Goal: Transaction & Acquisition: Purchase product/service

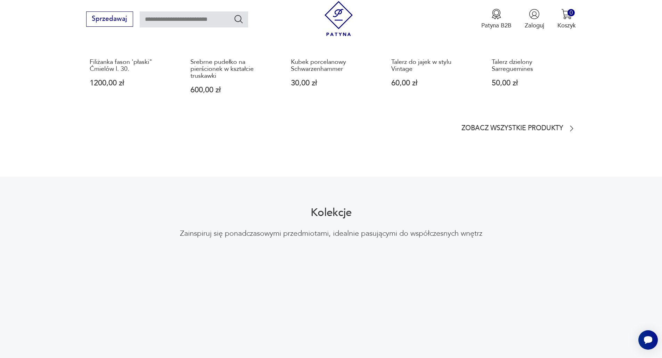
scroll to position [580, 0]
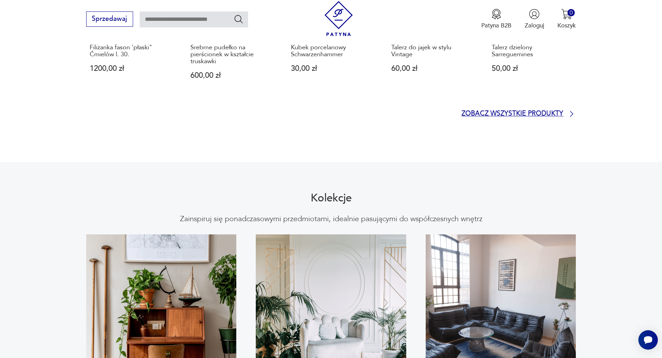
click at [529, 111] on p "Zobacz wszystkie produkty" at bounding box center [513, 114] width 102 height 6
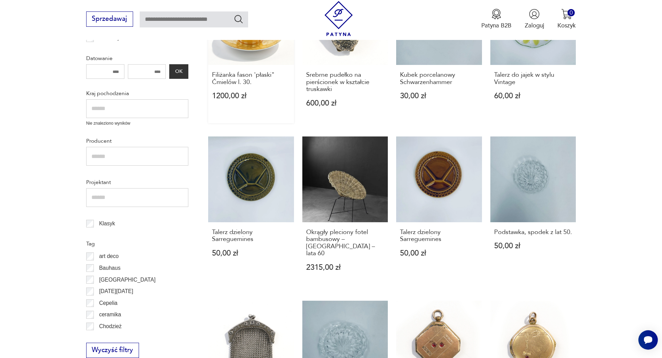
scroll to position [48, 0]
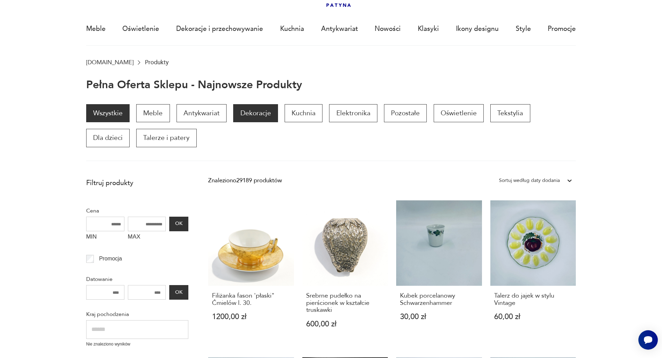
click at [268, 118] on p "Dekoracje" at bounding box center [255, 113] width 44 height 18
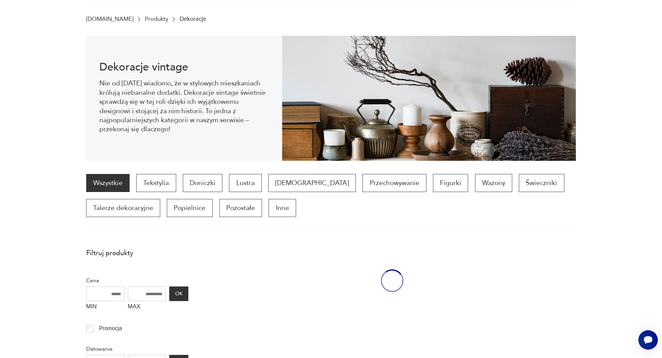
scroll to position [93, 0]
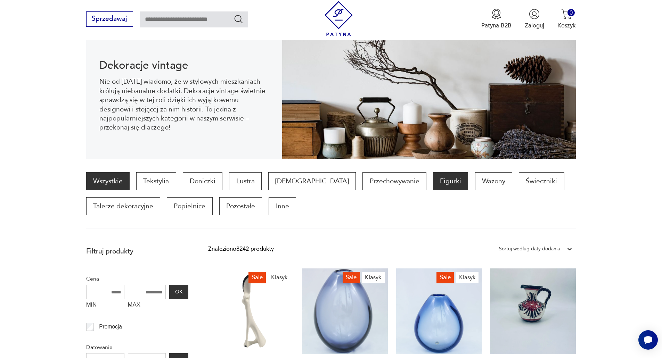
click at [433, 184] on p "Figurki" at bounding box center [450, 181] width 35 height 18
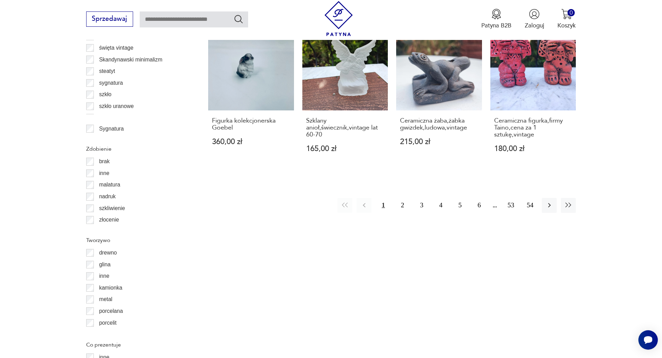
scroll to position [927, 0]
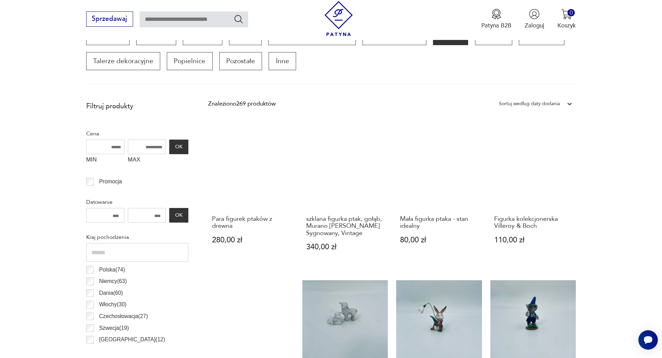
scroll to position [232, 0]
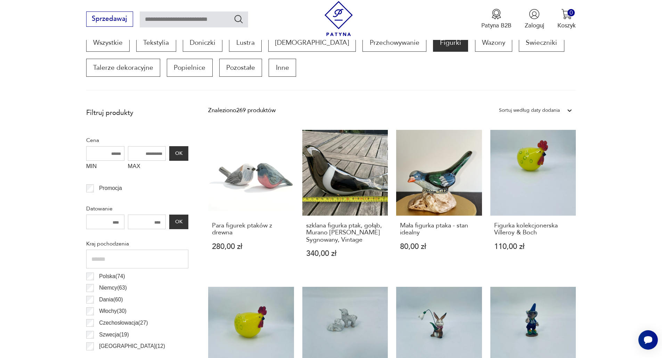
click at [569, 109] on icon at bounding box center [569, 110] width 7 height 7
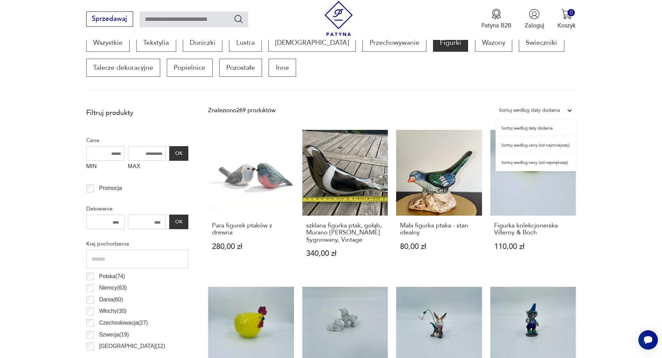
click at [559, 164] on div "Sortuj według ceny (od największej)" at bounding box center [536, 162] width 80 height 17
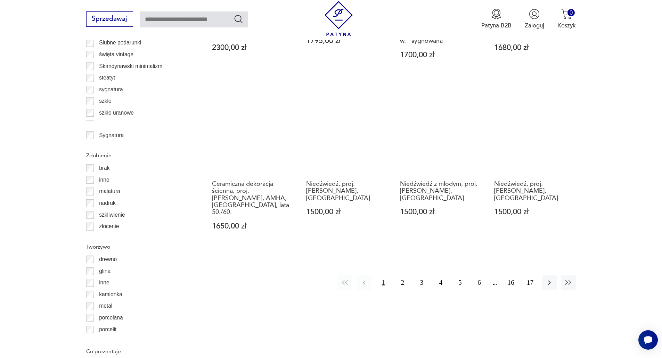
scroll to position [811, 0]
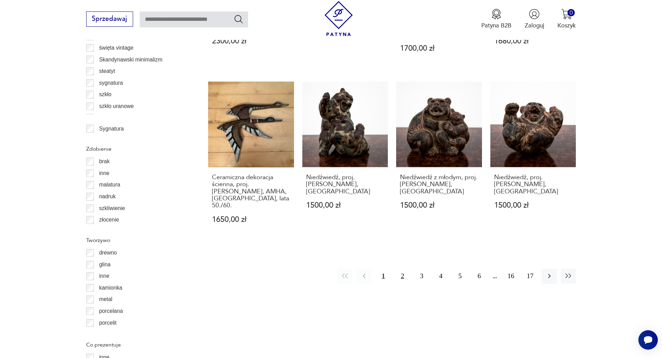
click at [400, 269] on button "2" at bounding box center [402, 276] width 15 height 15
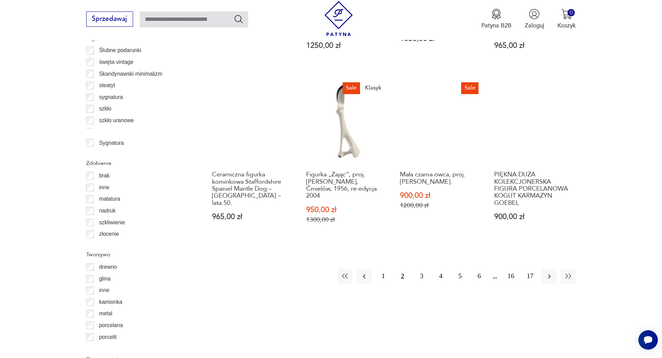
scroll to position [811, 0]
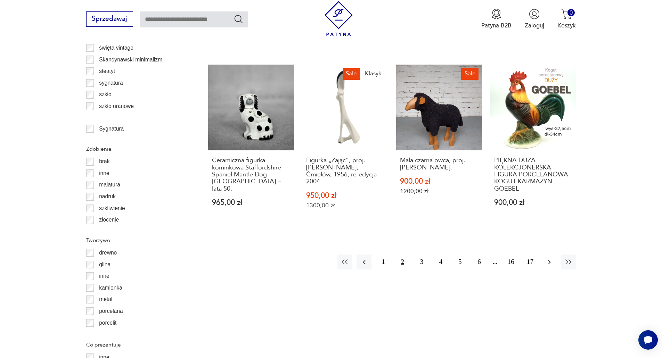
click at [550, 258] on icon "button" at bounding box center [549, 262] width 8 height 8
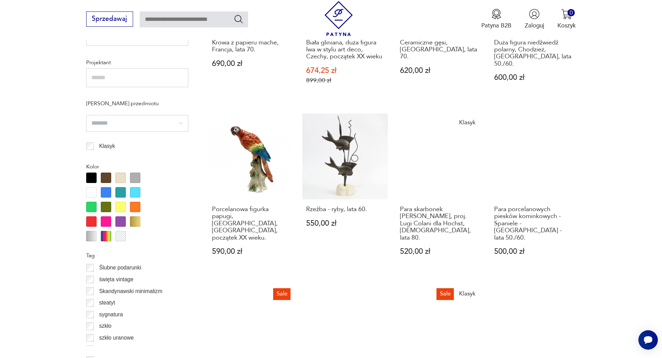
scroll to position [695, 0]
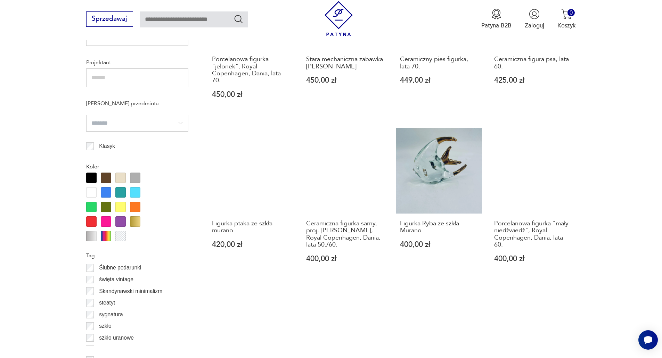
scroll to position [695, 0]
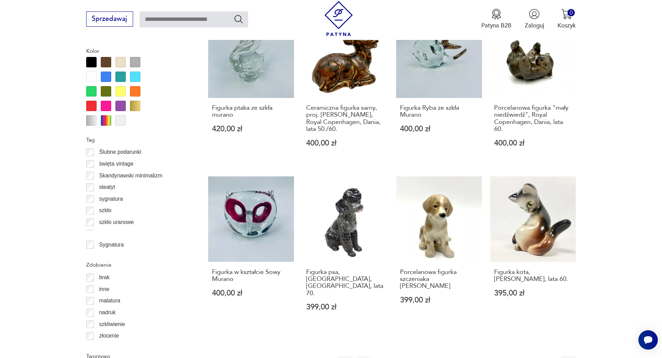
click at [550, 358] on icon "button" at bounding box center [549, 364] width 8 height 8
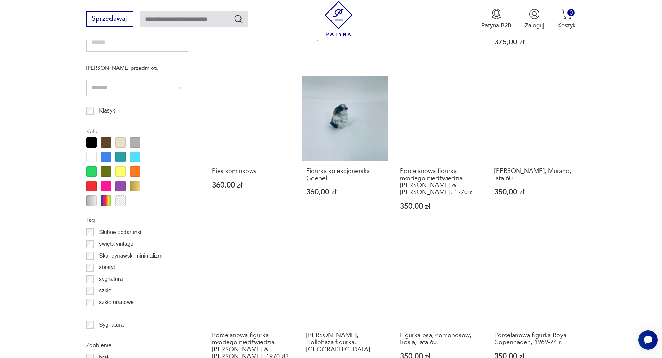
scroll to position [695, 0]
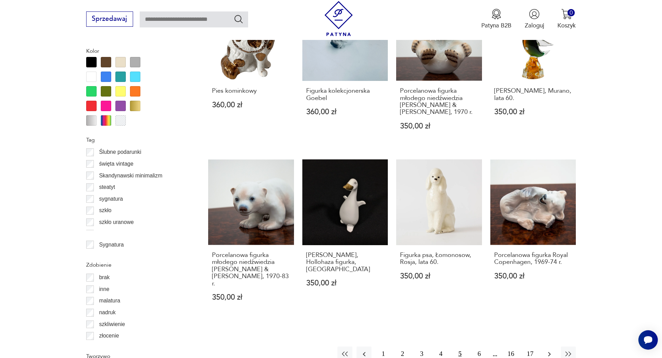
click at [552, 350] on icon "button" at bounding box center [549, 354] width 8 height 8
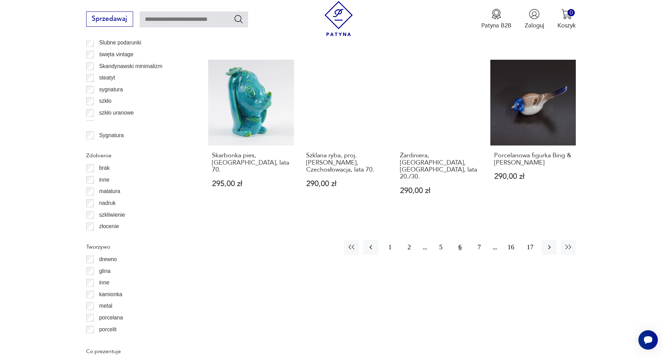
scroll to position [811, 0]
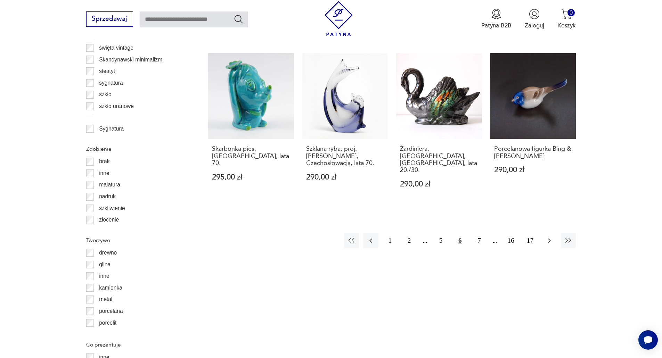
click at [551, 237] on icon "button" at bounding box center [549, 241] width 8 height 8
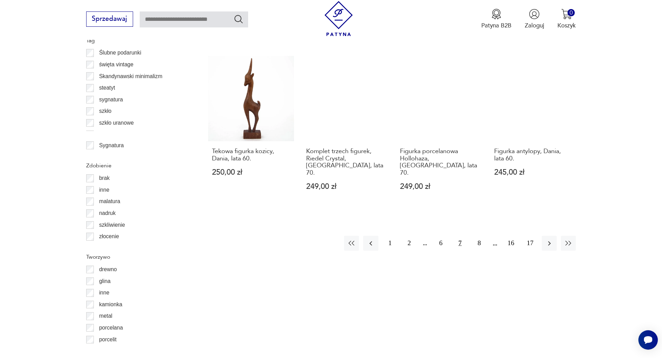
scroll to position [811, 0]
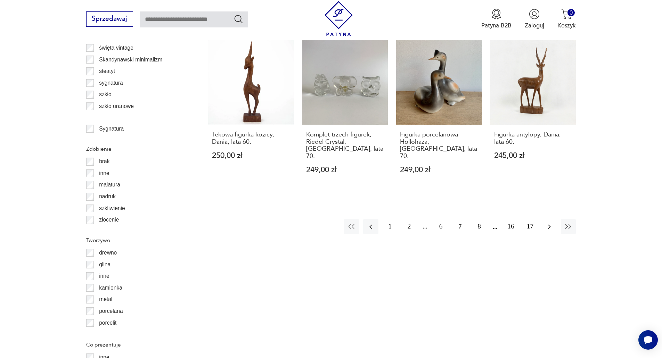
click at [547, 223] on icon "button" at bounding box center [549, 227] width 8 height 8
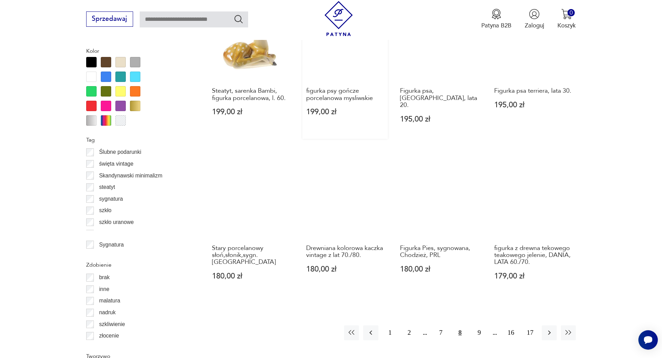
scroll to position [811, 0]
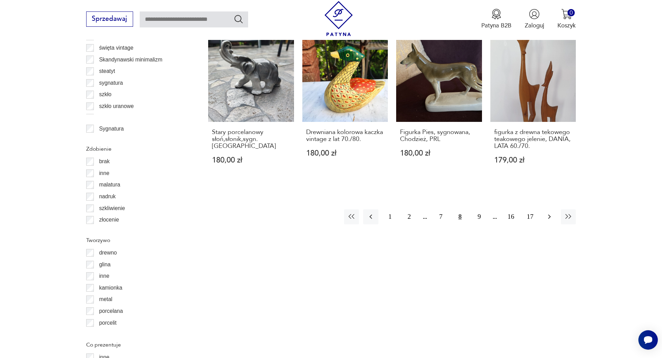
click at [545, 213] on icon "button" at bounding box center [549, 217] width 8 height 8
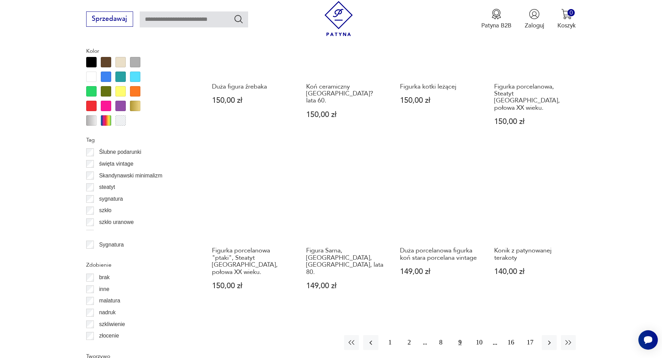
scroll to position [811, 0]
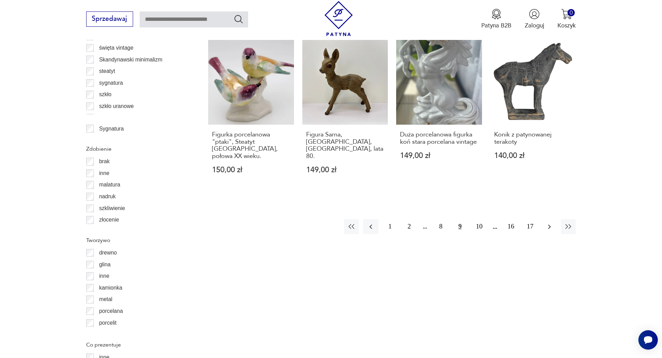
click at [552, 223] on icon "button" at bounding box center [549, 227] width 8 height 8
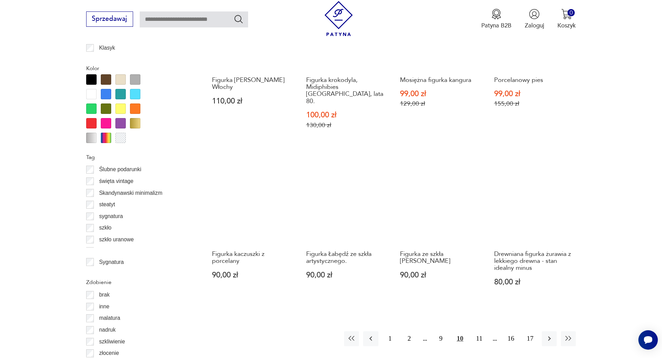
scroll to position [695, 0]
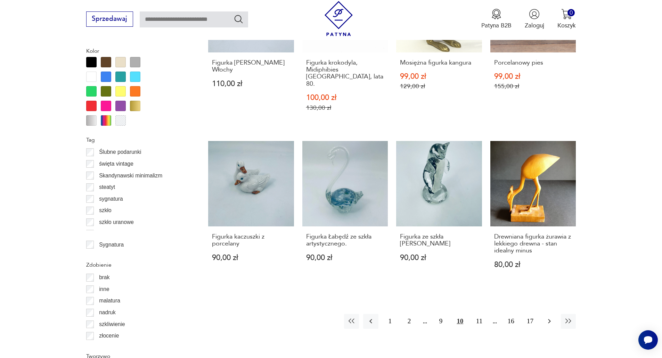
click at [550, 319] on button "button" at bounding box center [549, 321] width 15 height 15
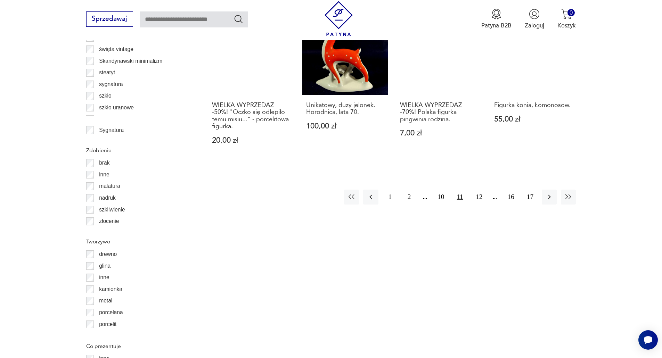
scroll to position [811, 0]
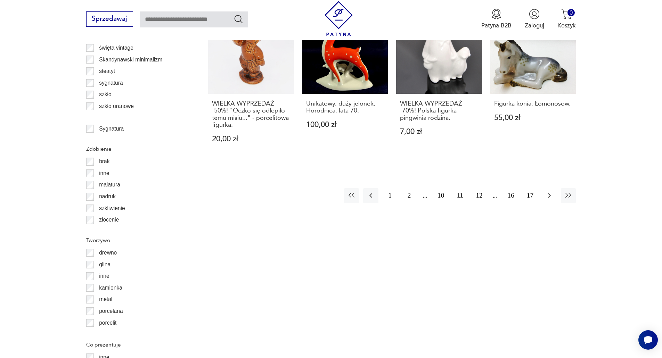
click at [552, 192] on icon "button" at bounding box center [549, 196] width 8 height 8
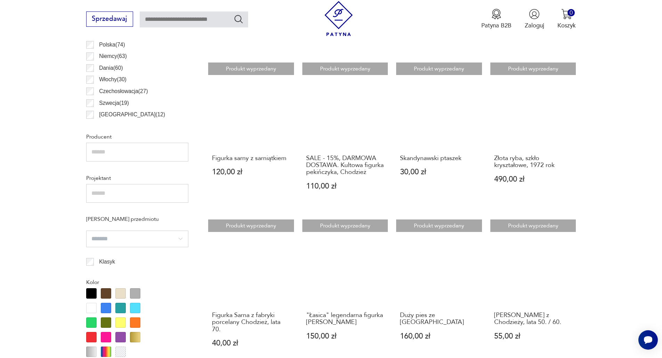
scroll to position [579, 0]
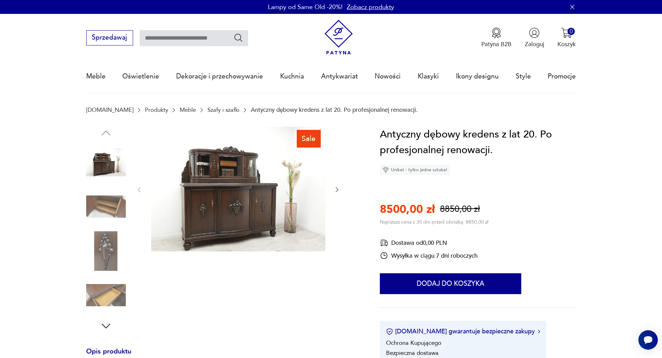
click at [106, 206] on img at bounding box center [106, 207] width 40 height 40
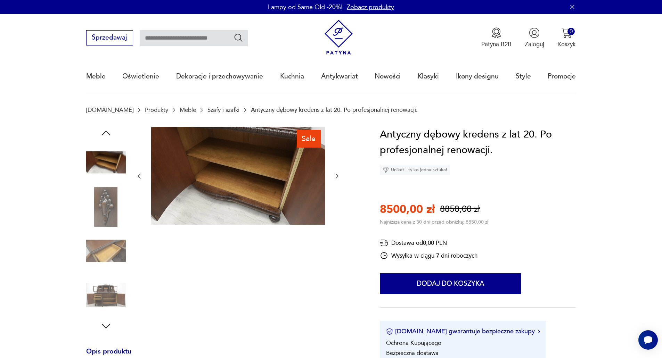
click at [113, 292] on img at bounding box center [106, 296] width 40 height 40
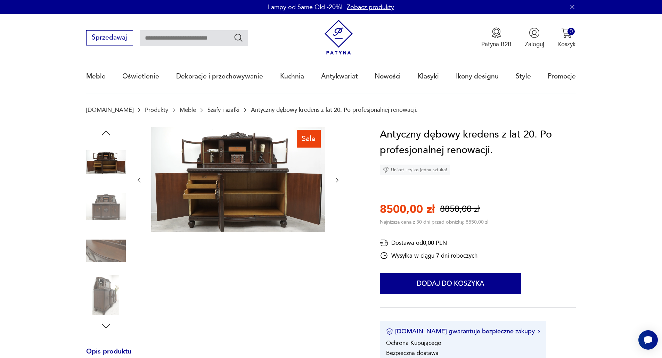
click at [210, 152] on img at bounding box center [238, 180] width 174 height 106
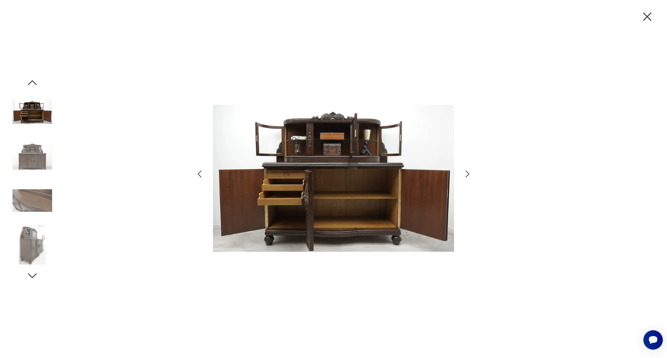
click at [284, 182] on img at bounding box center [333, 178] width 241 height 287
click at [351, 159] on img at bounding box center [333, 178] width 241 height 287
click at [34, 249] on img at bounding box center [33, 245] width 40 height 40
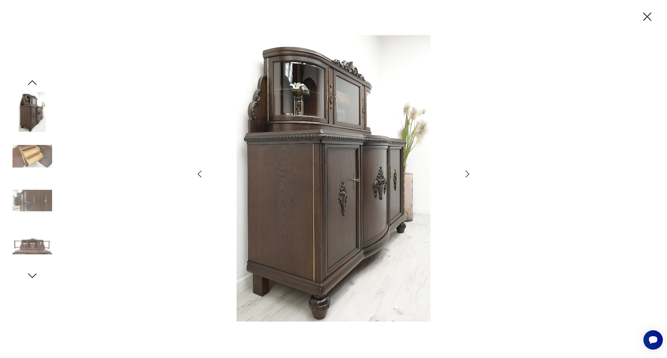
click at [26, 109] on img at bounding box center [33, 112] width 40 height 40
click at [32, 83] on icon "button" at bounding box center [32, 82] width 13 height 13
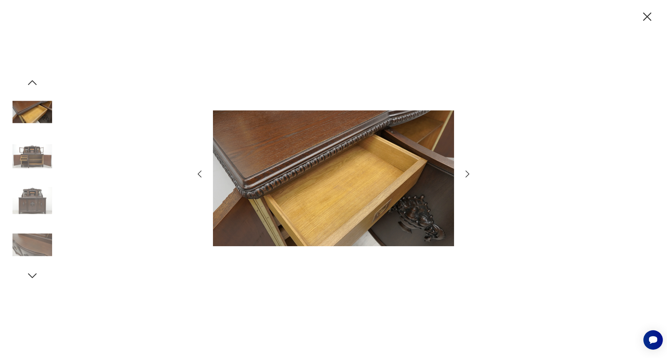
click at [32, 83] on icon "button" at bounding box center [32, 82] width 13 height 13
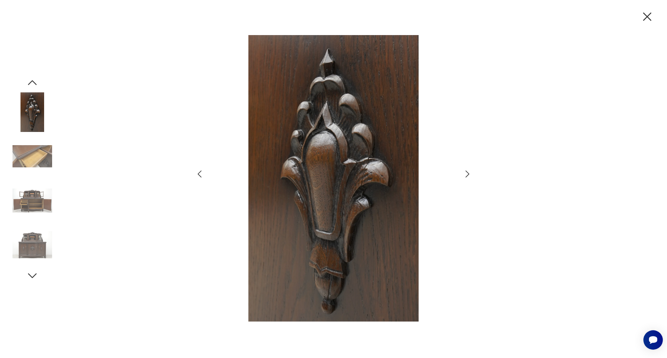
click at [32, 83] on icon "button" at bounding box center [32, 82] width 13 height 13
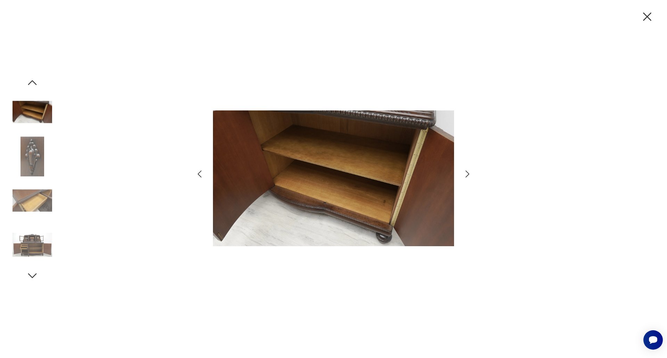
click at [32, 83] on icon "button" at bounding box center [32, 82] width 13 height 13
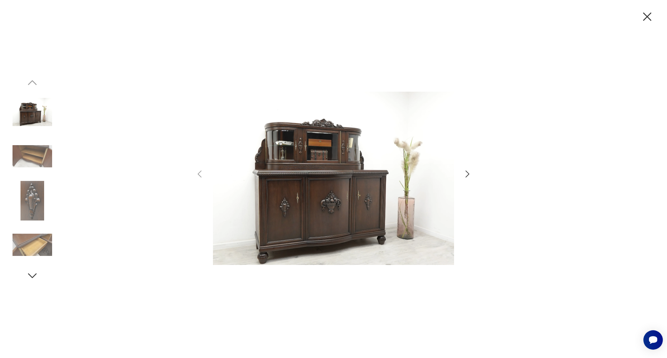
click at [35, 113] on img at bounding box center [33, 112] width 40 height 40
click at [650, 12] on icon "button" at bounding box center [647, 16] width 15 height 15
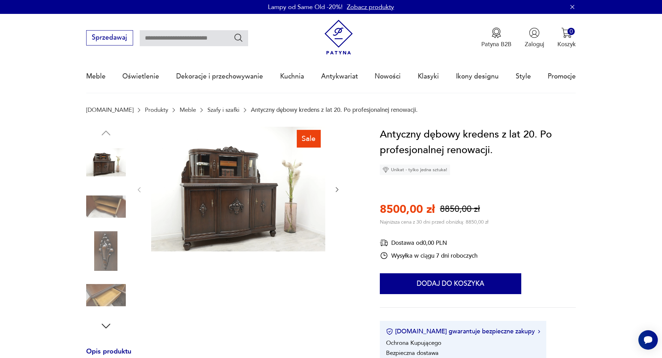
click at [212, 44] on input "text" at bounding box center [194, 38] width 108 height 16
type input "*******"
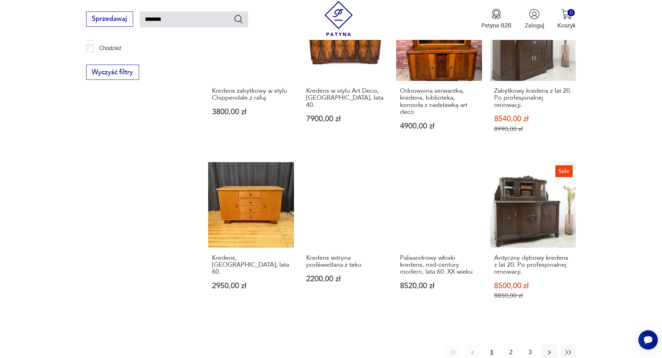
scroll to position [620, 0]
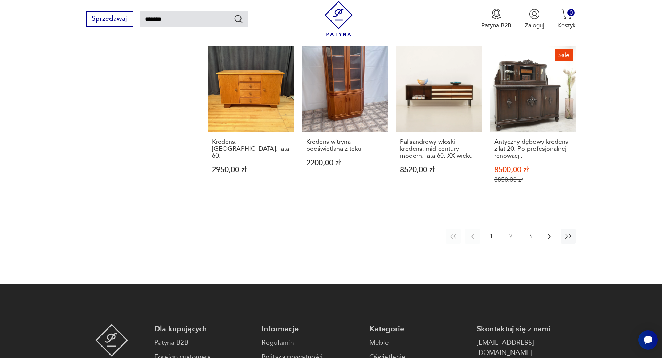
click at [549, 238] on icon "button" at bounding box center [549, 237] width 8 height 8
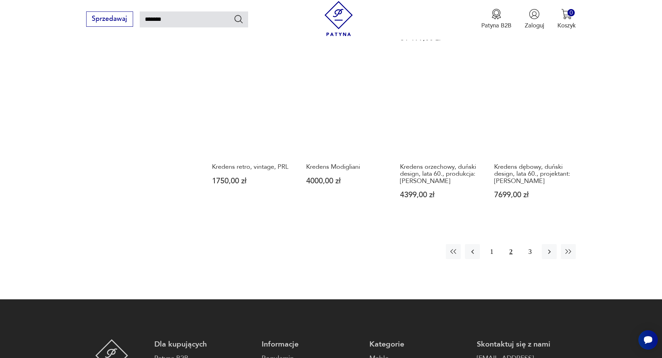
scroll to position [620, 0]
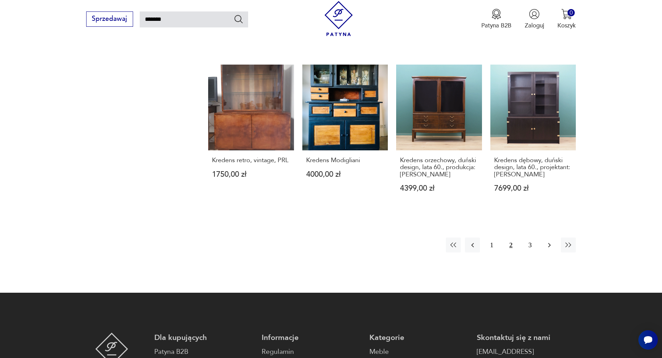
click at [551, 241] on icon "button" at bounding box center [549, 245] width 8 height 8
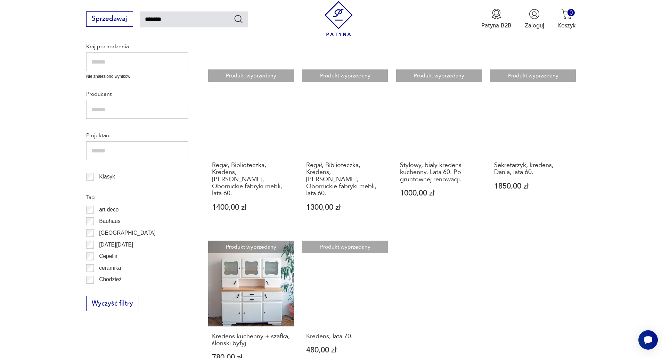
scroll to position [388, 0]
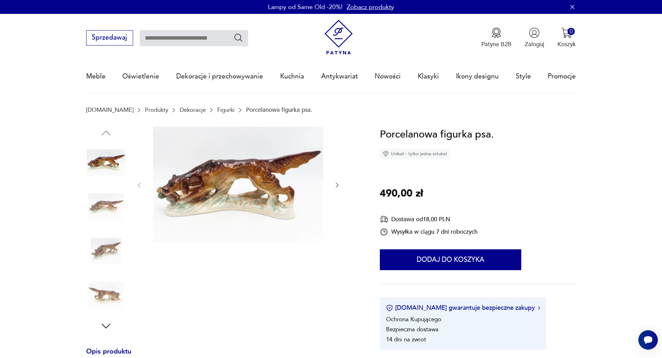
click at [110, 206] on img at bounding box center [106, 207] width 40 height 40
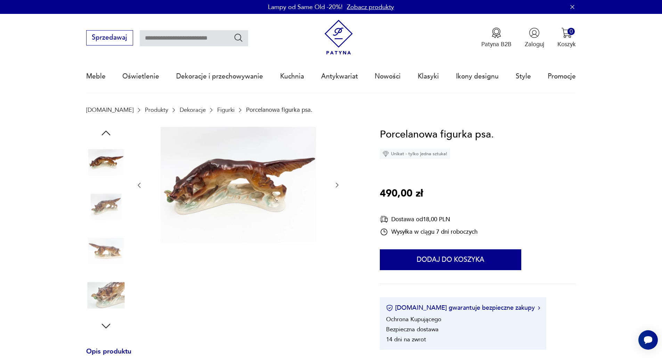
click at [107, 235] on img at bounding box center [106, 252] width 40 height 40
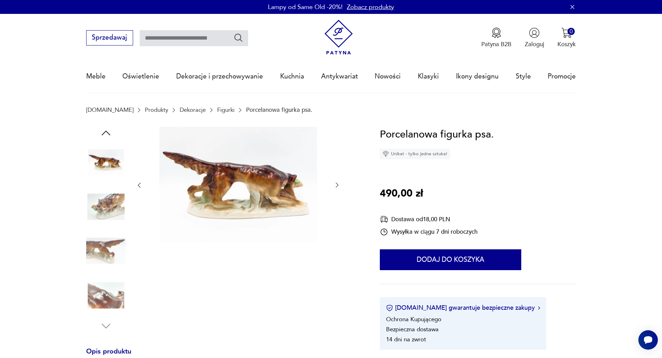
click at [105, 239] on img at bounding box center [106, 252] width 40 height 40
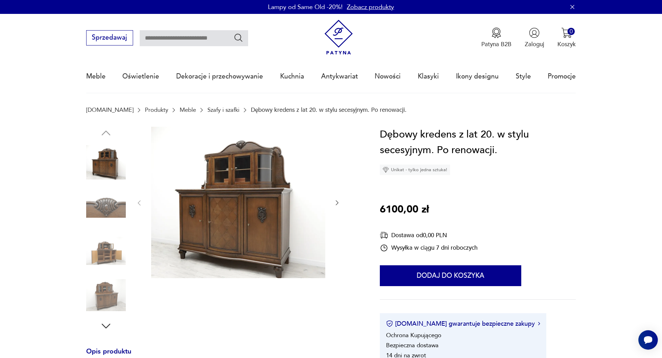
click at [105, 252] on img at bounding box center [106, 252] width 40 height 40
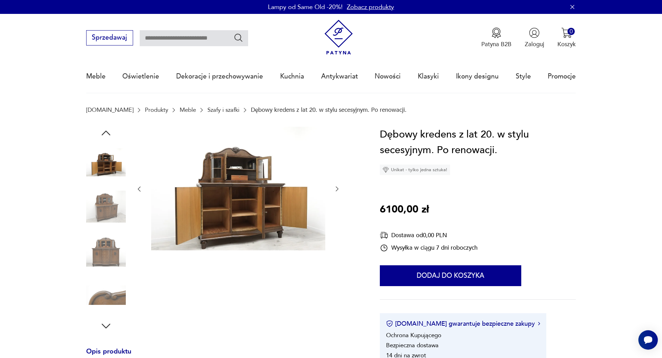
click at [97, 261] on img at bounding box center [106, 252] width 40 height 40
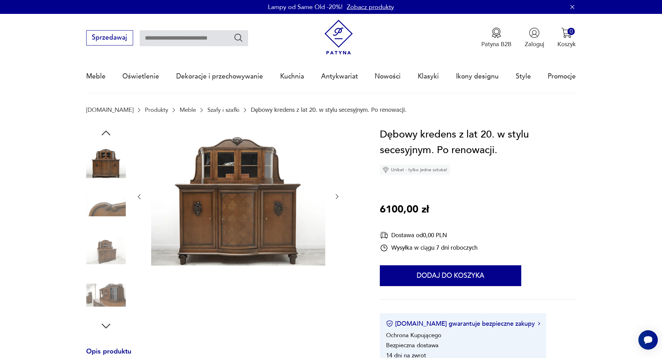
click at [100, 246] on img at bounding box center [106, 252] width 40 height 40
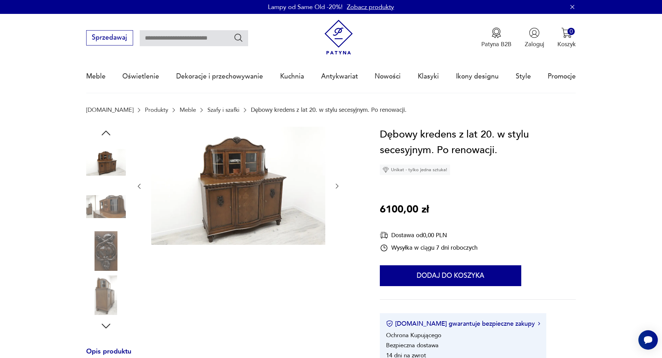
click at [104, 248] on img at bounding box center [106, 252] width 40 height 40
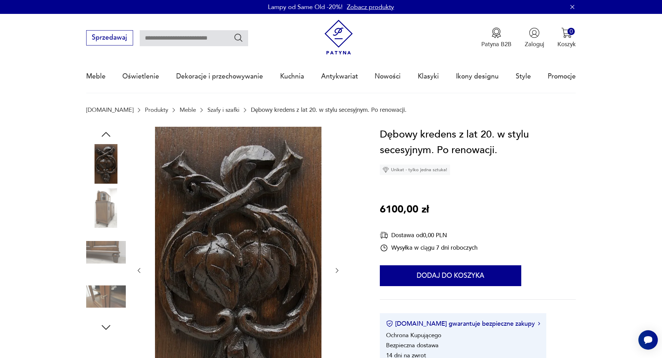
click at [102, 271] on img at bounding box center [106, 253] width 40 height 40
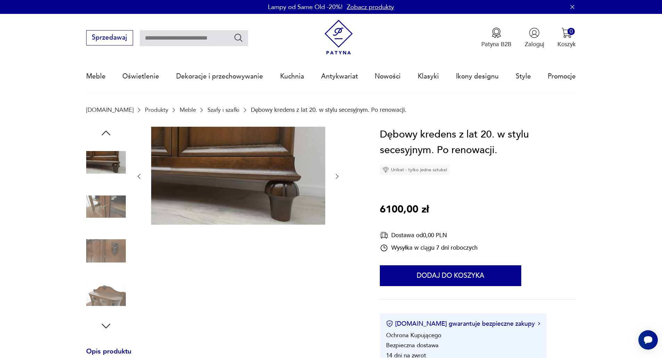
click at [95, 245] on img at bounding box center [106, 252] width 40 height 40
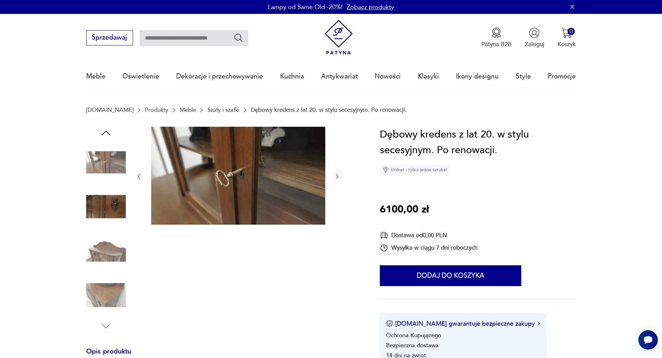
click at [95, 245] on img at bounding box center [106, 252] width 40 height 40
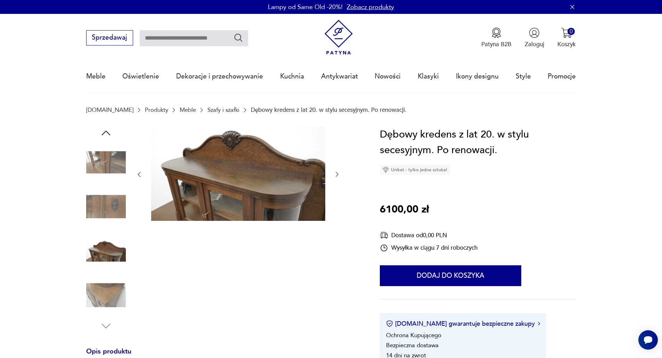
click at [119, 159] on img at bounding box center [106, 163] width 40 height 40
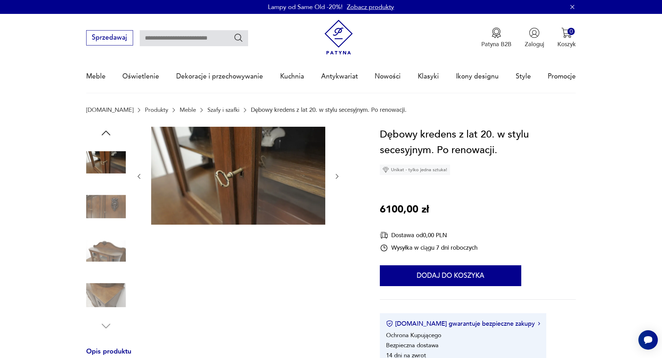
click at [107, 128] on icon "button" at bounding box center [106, 133] width 13 height 13
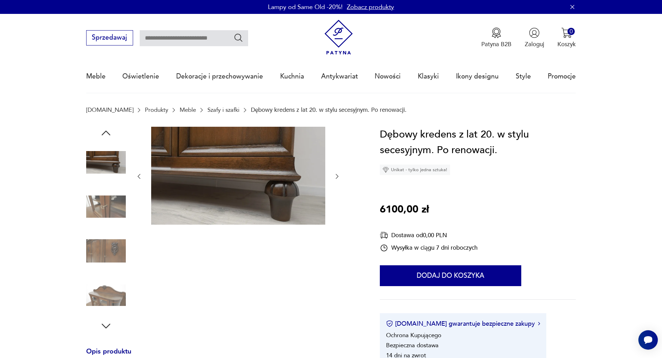
click at [106, 130] on icon "button" at bounding box center [106, 133] width 13 height 13
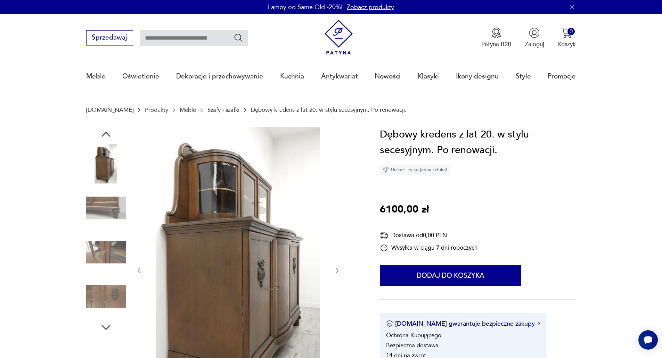
click at [106, 130] on icon "button" at bounding box center [106, 134] width 13 height 13
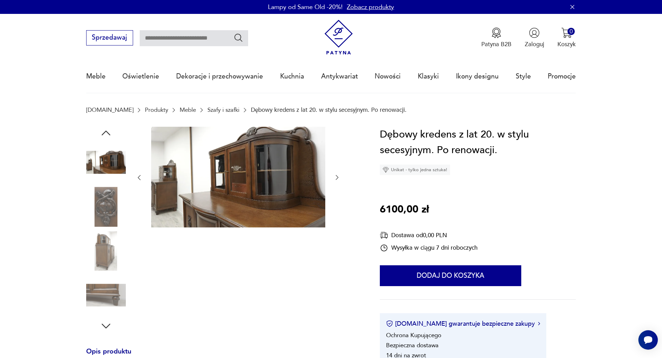
click at [106, 130] on icon "button" at bounding box center [106, 133] width 13 height 13
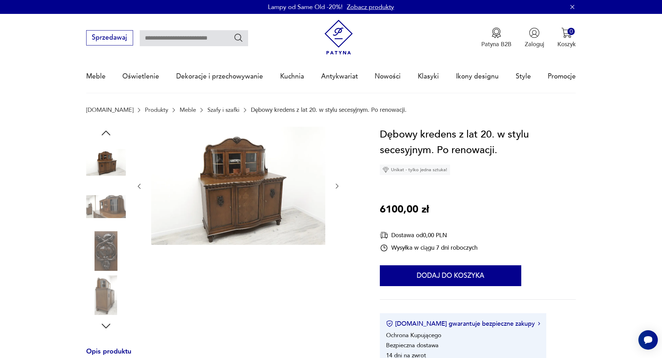
click at [106, 130] on icon "button" at bounding box center [106, 133] width 13 height 13
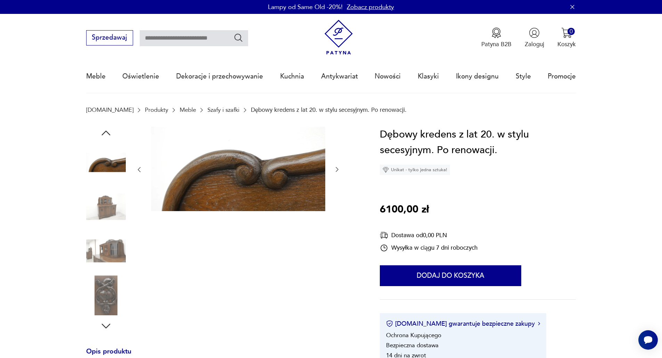
click at [106, 130] on icon "button" at bounding box center [106, 133] width 13 height 13
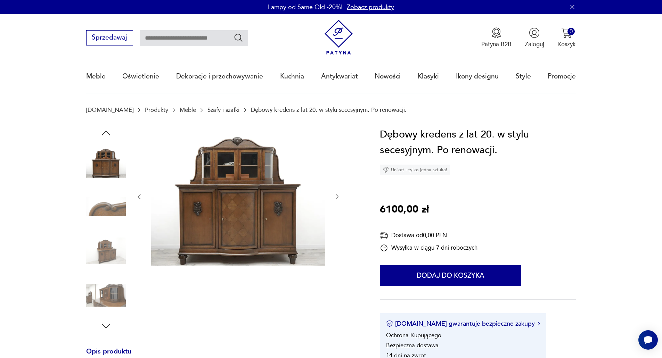
click at [106, 130] on icon "button" at bounding box center [106, 133] width 13 height 13
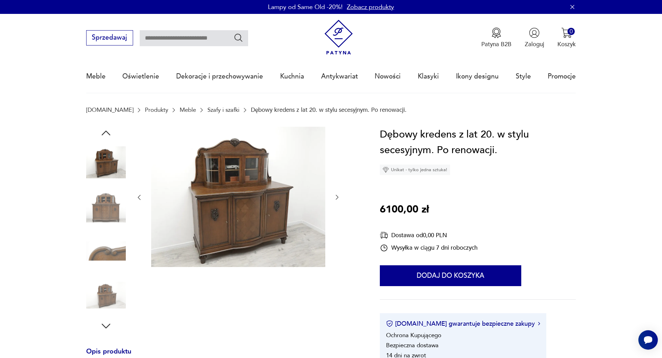
click at [106, 130] on icon "button" at bounding box center [106, 133] width 13 height 13
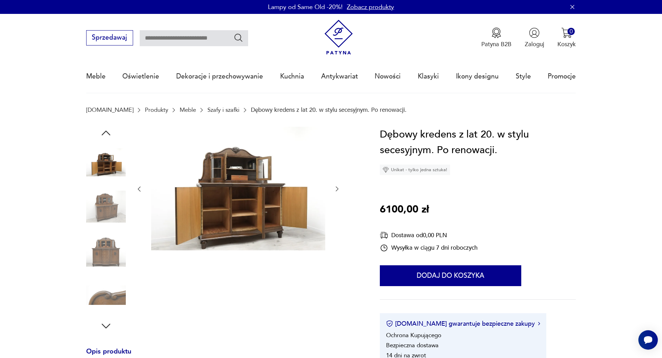
click at [106, 130] on icon "button" at bounding box center [106, 133] width 13 height 13
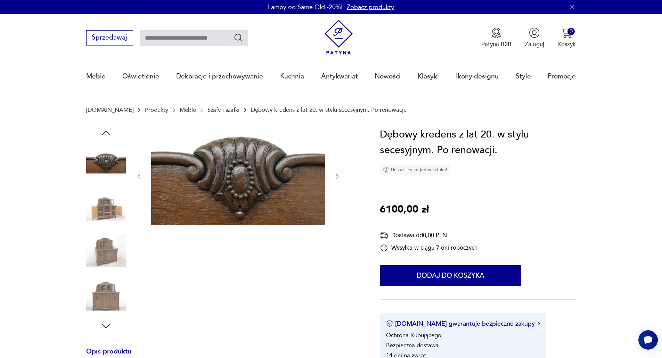
click at [106, 130] on icon "button" at bounding box center [106, 133] width 13 height 13
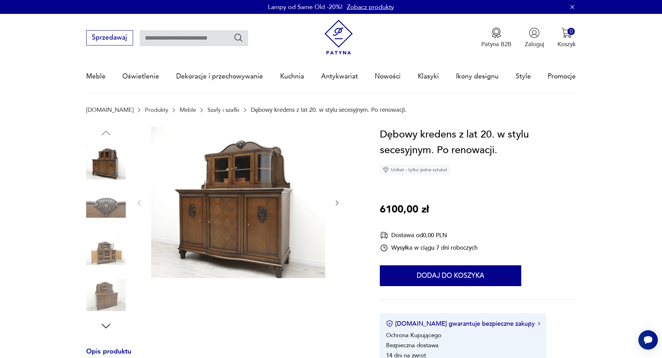
click at [105, 164] on img at bounding box center [106, 163] width 40 height 40
